Goal: Task Accomplishment & Management: Complete application form

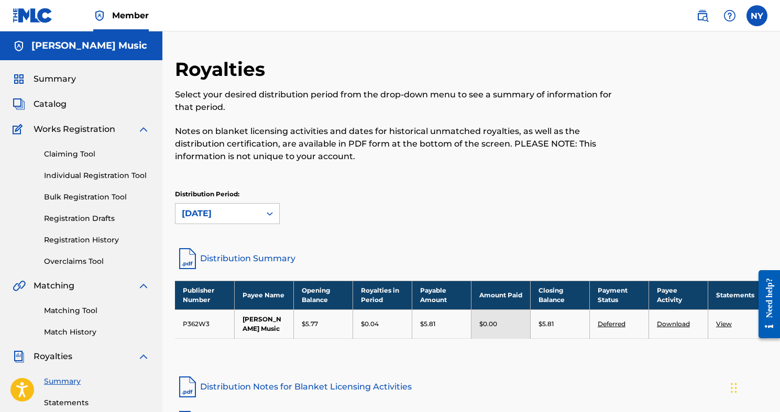
click at [93, 197] on link "Bulk Registration Tool" at bounding box center [97, 197] width 106 height 11
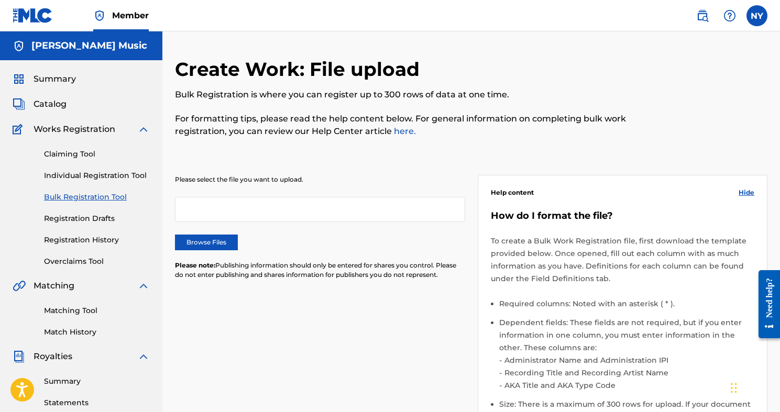
click at [225, 237] on label "Browse Files" at bounding box center [206, 243] width 63 height 16
click at [0, 0] on input "Browse Files" at bounding box center [0, 0] width 0 height 0
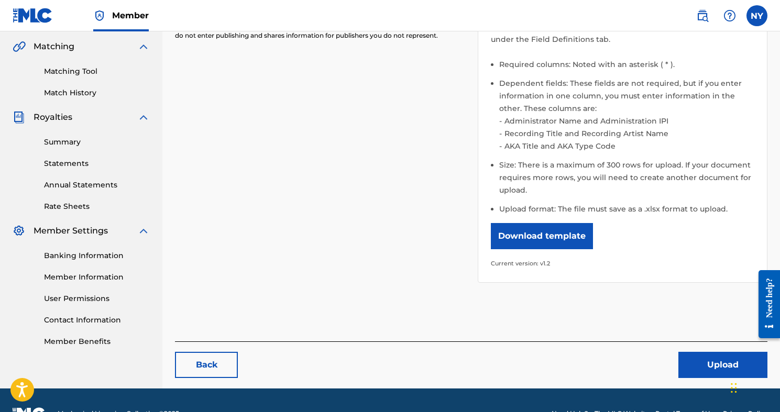
scroll to position [266, 0]
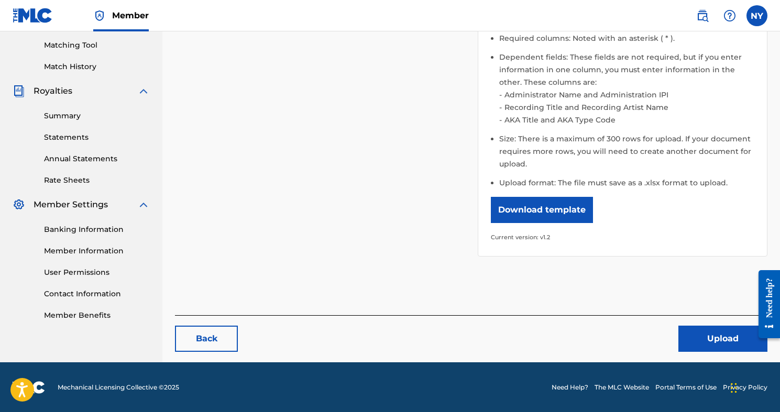
click at [713, 336] on button "Upload" at bounding box center [723, 339] width 89 height 26
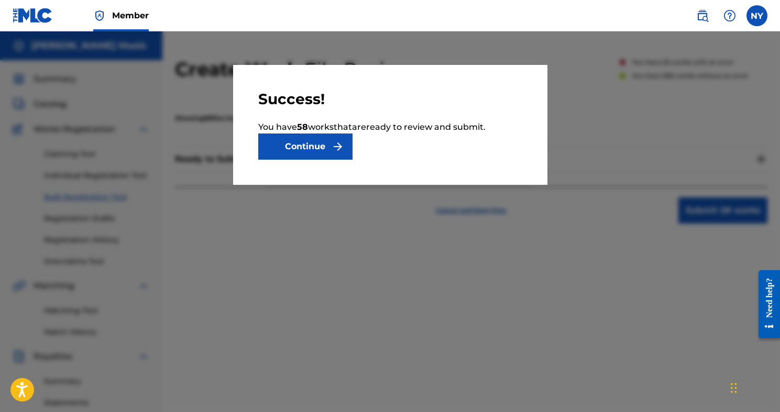
click at [320, 152] on button "Continue" at bounding box center [305, 147] width 94 height 26
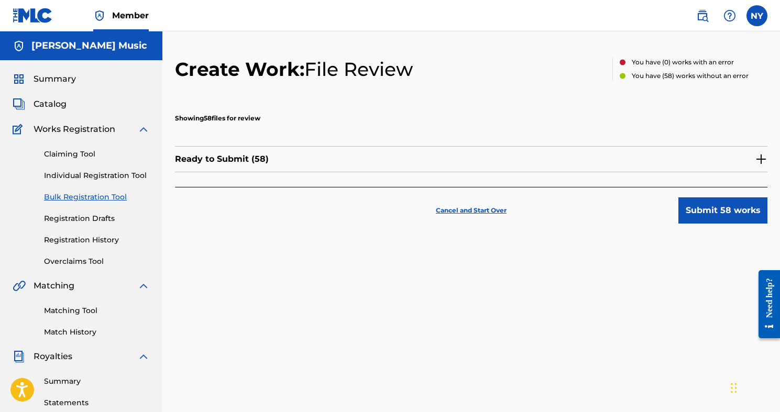
click at [716, 207] on button "Submit 58 works" at bounding box center [723, 211] width 89 height 26
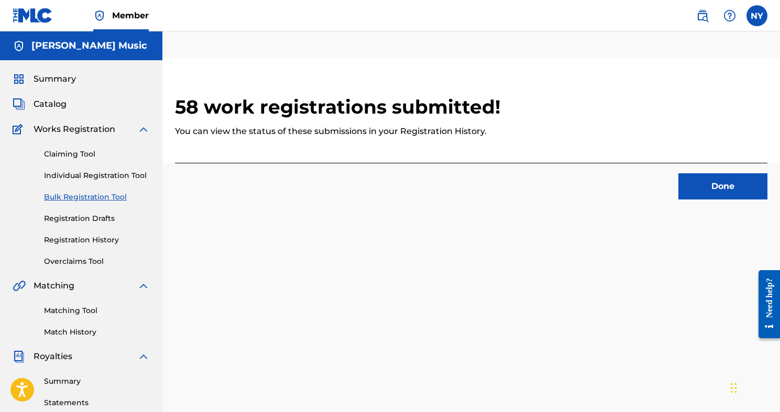
click at [705, 183] on button "Done" at bounding box center [723, 186] width 89 height 26
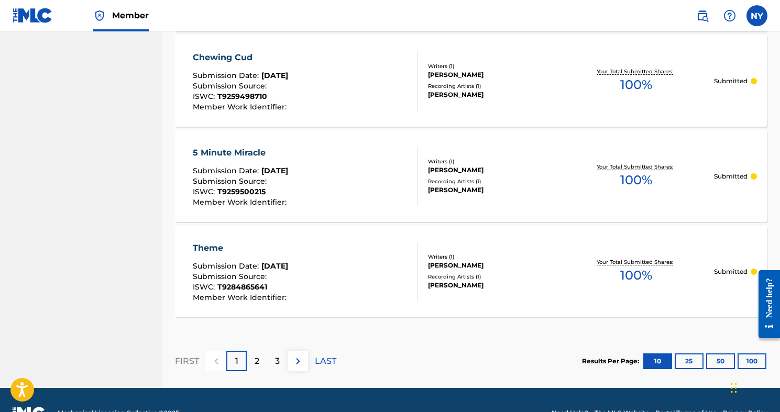
scroll to position [996, 0]
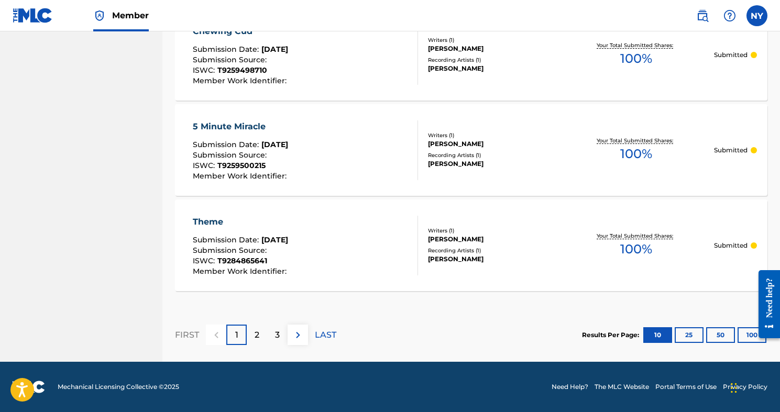
click at [692, 337] on button "25" at bounding box center [689, 336] width 29 height 16
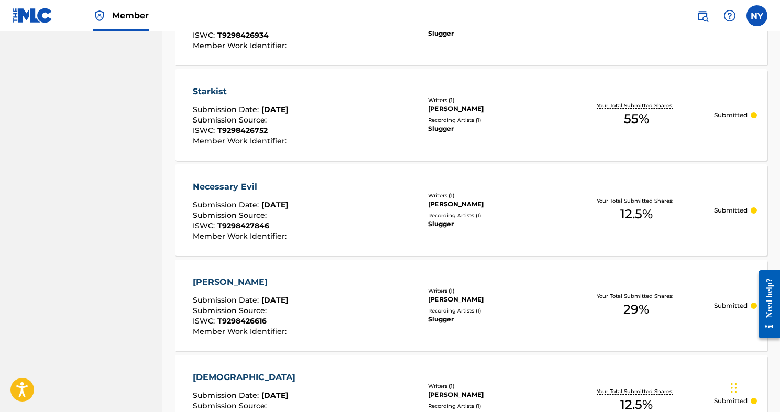
scroll to position [2427, 0]
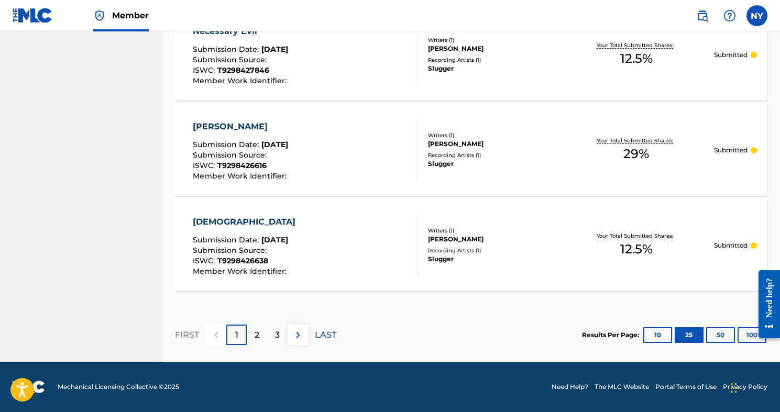
click at [719, 334] on button "50" at bounding box center [720, 336] width 29 height 16
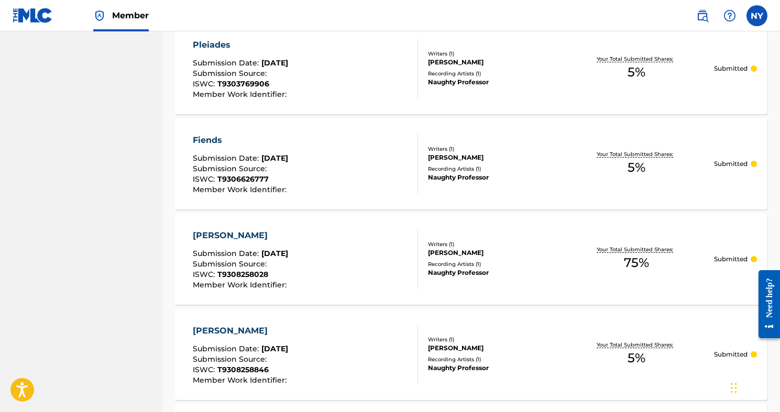
scroll to position [4811, 0]
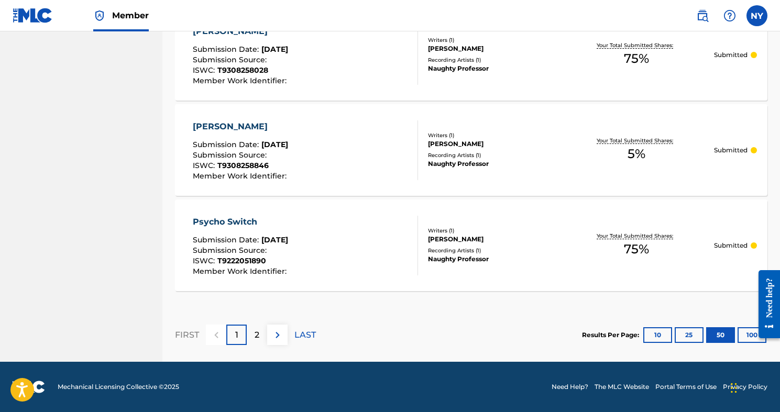
click at [753, 335] on div at bounding box center [765, 304] width 29 height 84
click at [744, 336] on button "100" at bounding box center [752, 336] width 29 height 16
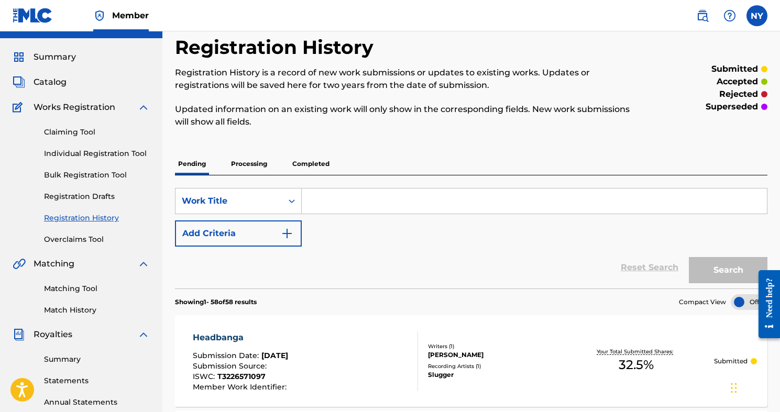
scroll to position [0, 0]
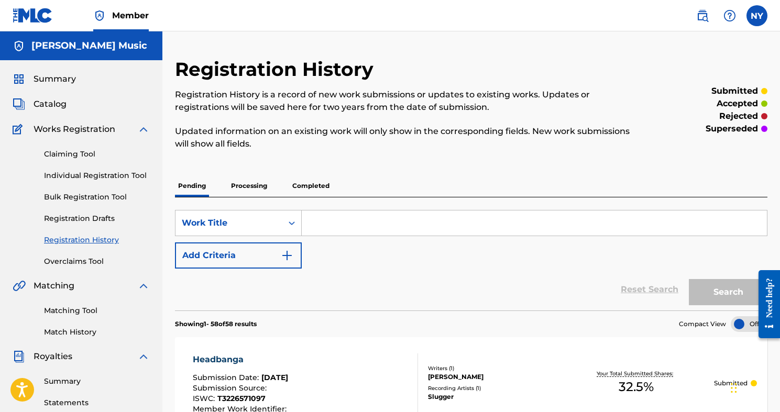
click at [55, 106] on span "Catalog" at bounding box center [50, 104] width 33 height 13
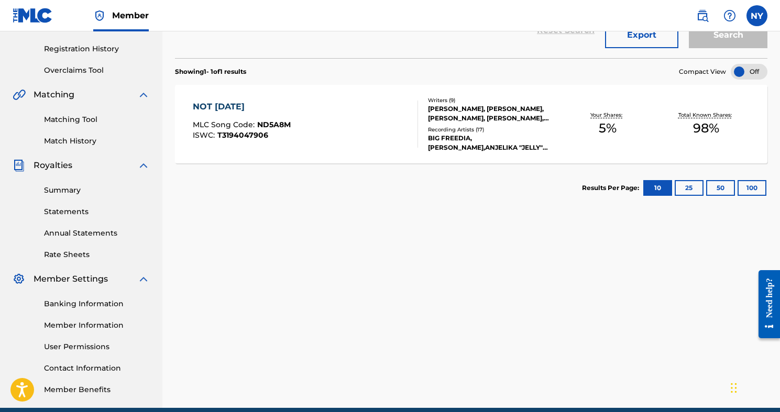
scroll to position [237, 0]
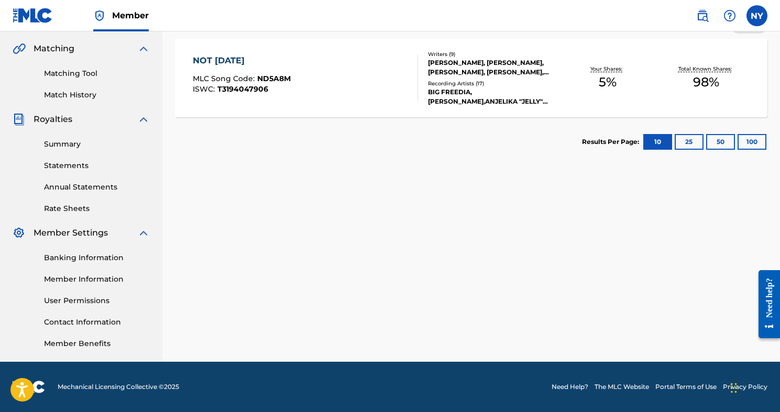
click at [75, 164] on link "Statements" at bounding box center [97, 165] width 106 height 11
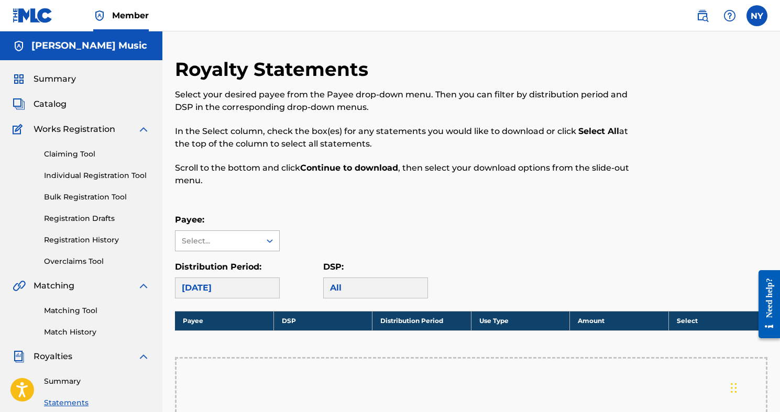
click at [264, 242] on div at bounding box center [269, 241] width 19 height 19
click at [257, 262] on div "[PERSON_NAME] Music" at bounding box center [228, 271] width 104 height 39
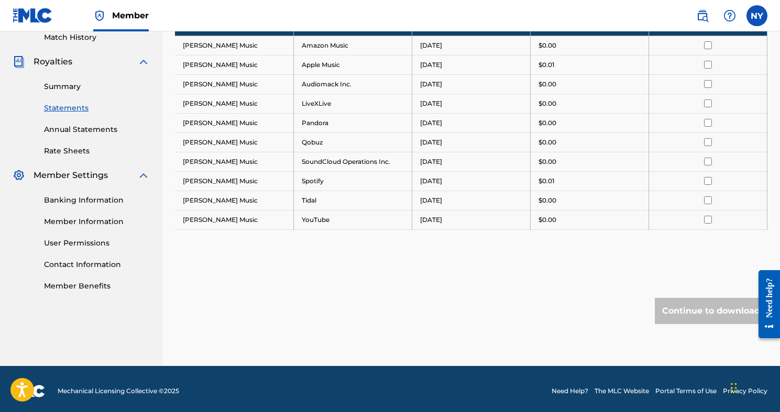
scroll to position [299, 0]
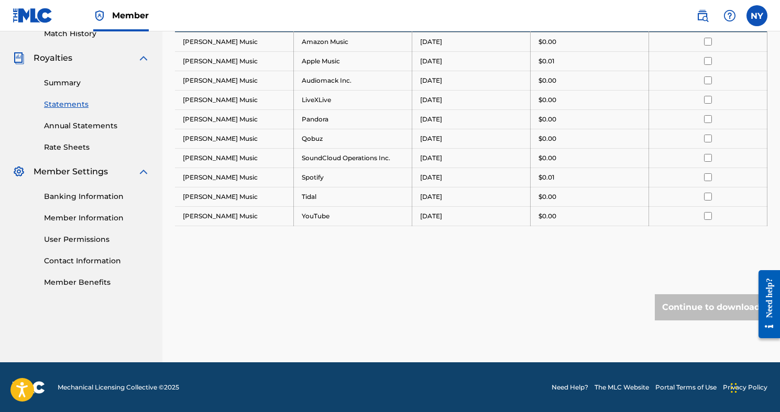
click at [552, 178] on p "$0.01" at bounding box center [547, 177] width 16 height 9
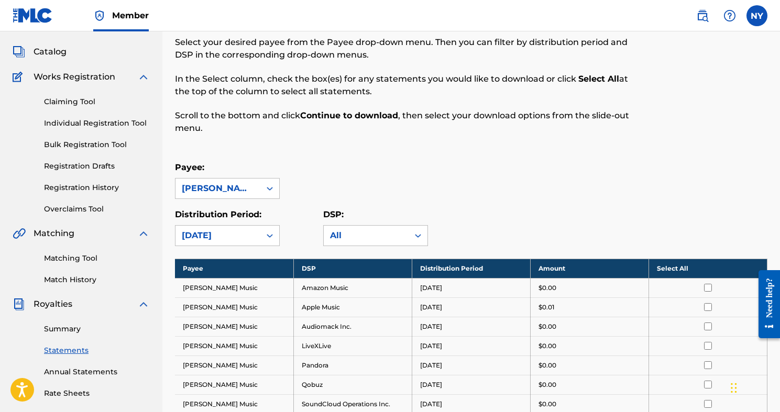
scroll to position [0, 0]
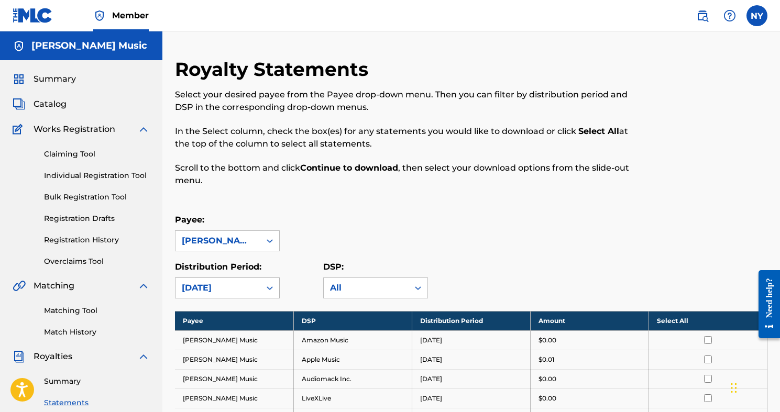
click at [263, 286] on div "[DATE]" at bounding box center [227, 288] width 105 height 21
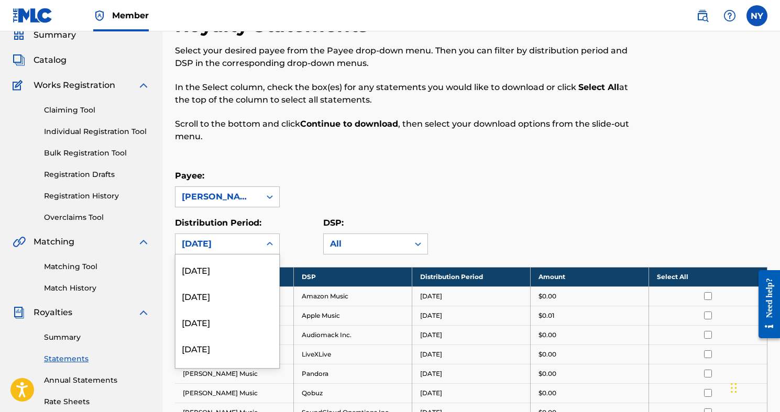
scroll to position [161, 0]
click at [247, 321] on div "[DATE]" at bounding box center [228, 316] width 104 height 26
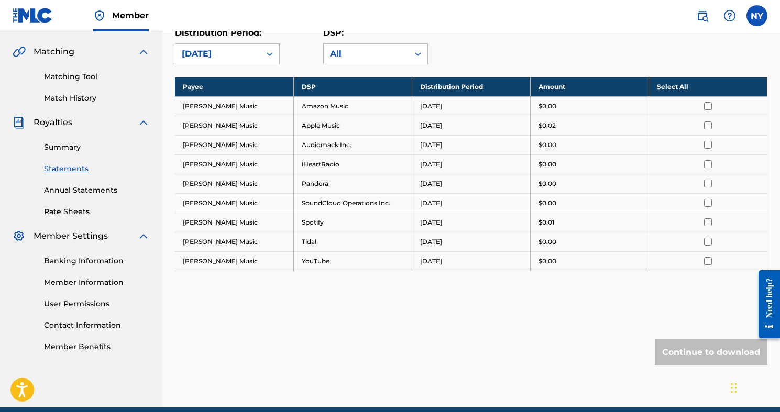
scroll to position [252, 0]
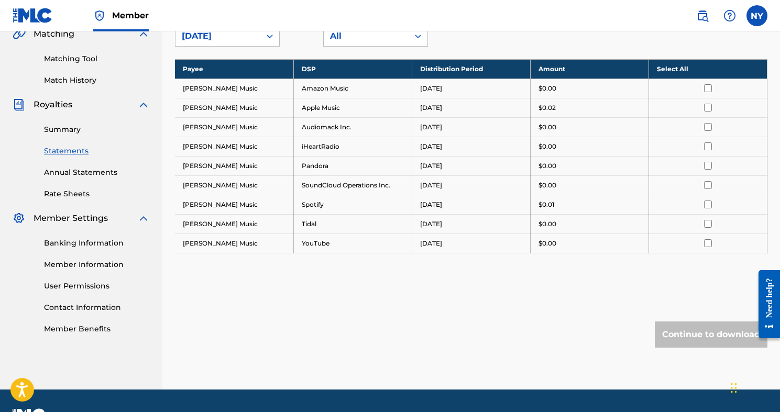
click at [492, 338] on div "Continue to download" at bounding box center [471, 335] width 593 height 26
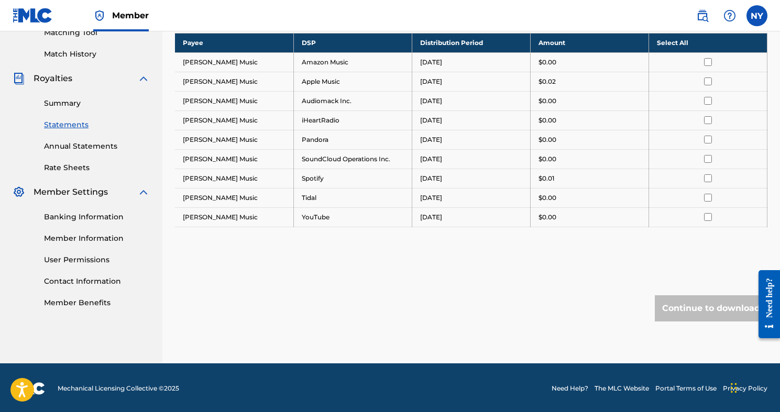
scroll to position [277, 0]
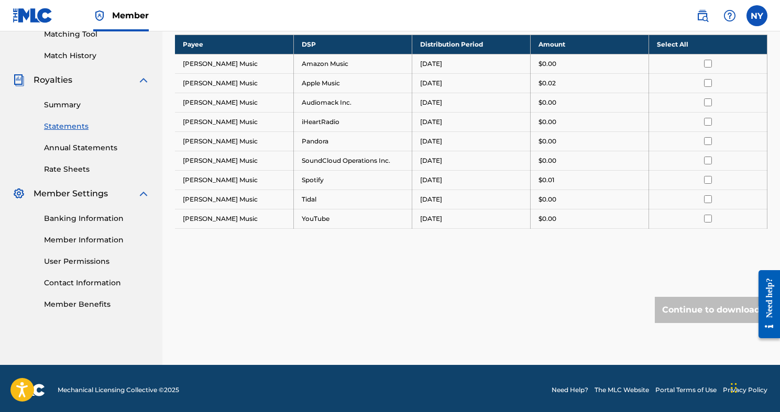
click at [79, 149] on link "Annual Statements" at bounding box center [97, 148] width 106 height 11
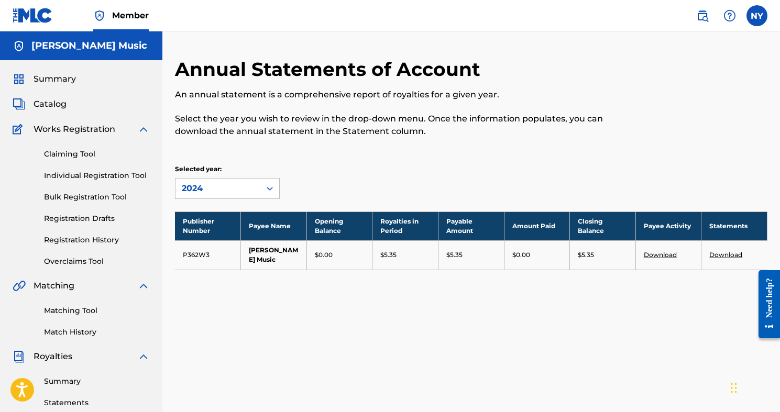
click at [726, 254] on link "Download" at bounding box center [726, 255] width 33 height 8
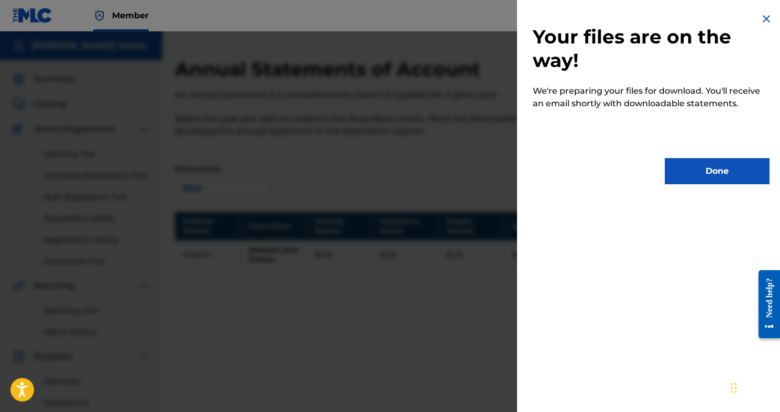
click at [711, 172] on button "Done" at bounding box center [717, 171] width 105 height 26
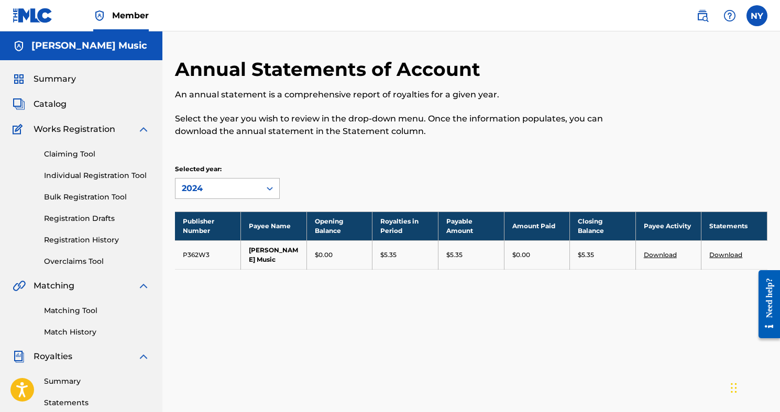
click at [245, 189] on div "2024" at bounding box center [218, 188] width 72 height 13
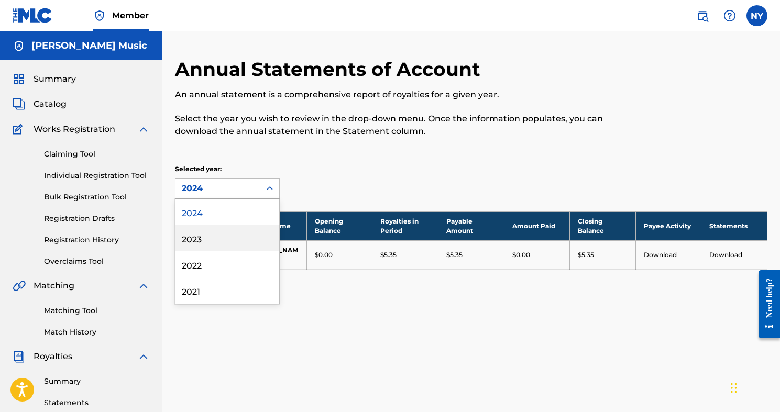
click at [212, 245] on div "2023" at bounding box center [228, 238] width 104 height 26
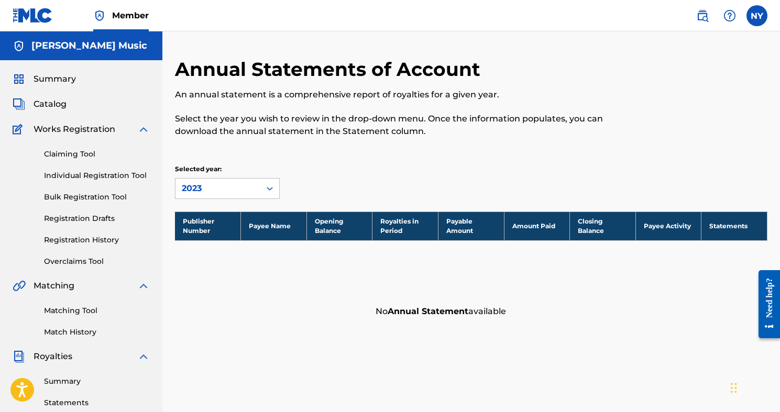
click at [232, 188] on div "2023" at bounding box center [218, 188] width 72 height 13
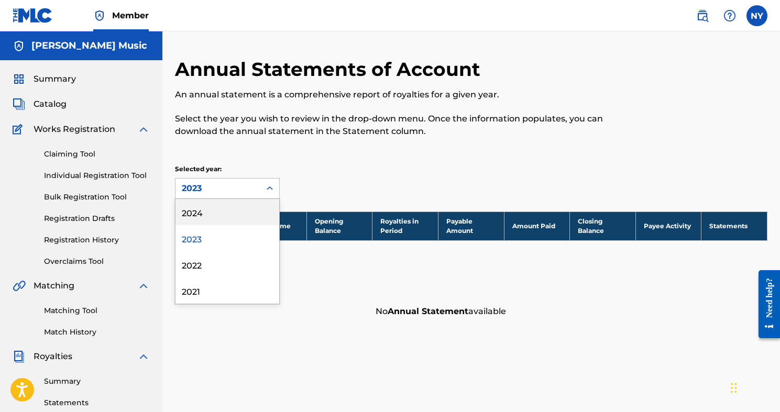
click at [211, 223] on div "2024" at bounding box center [228, 212] width 104 height 26
